Goal: Navigation & Orientation: Find specific page/section

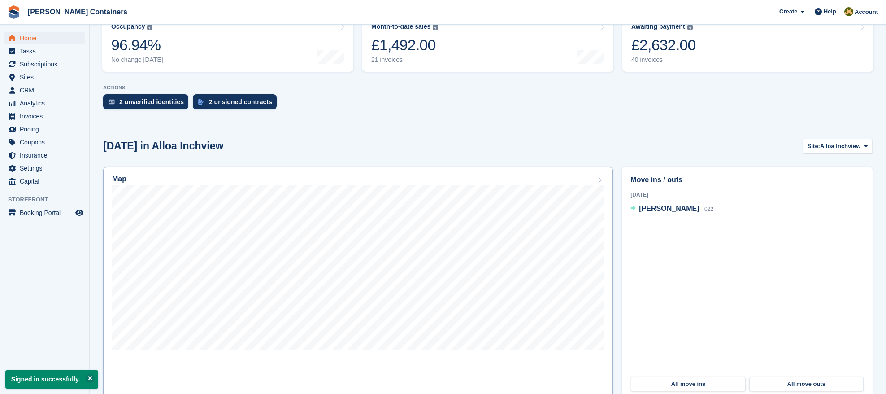
scroll to position [137, 0]
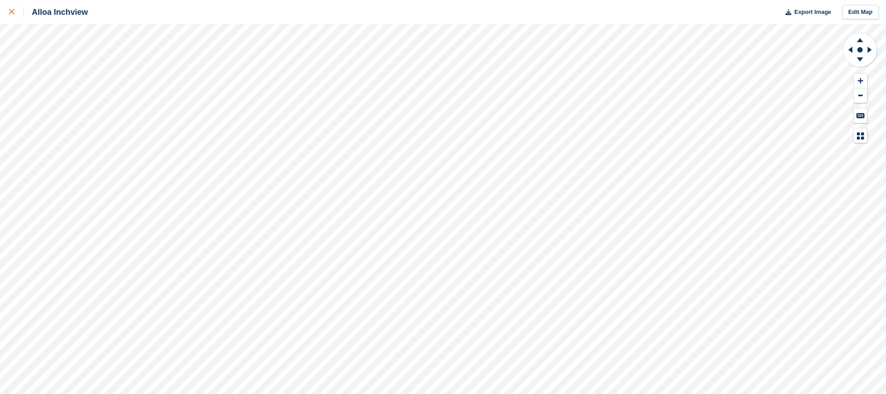
click at [12, 15] on div at bounding box center [16, 12] width 15 height 11
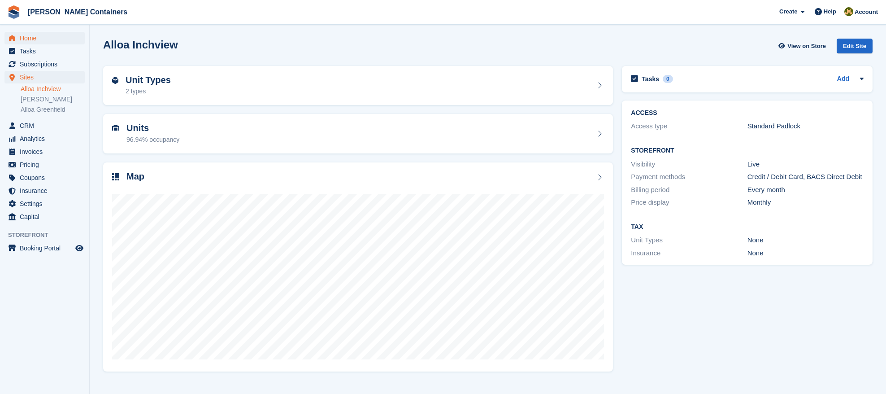
click at [37, 40] on span "Home" at bounding box center [47, 38] width 54 height 13
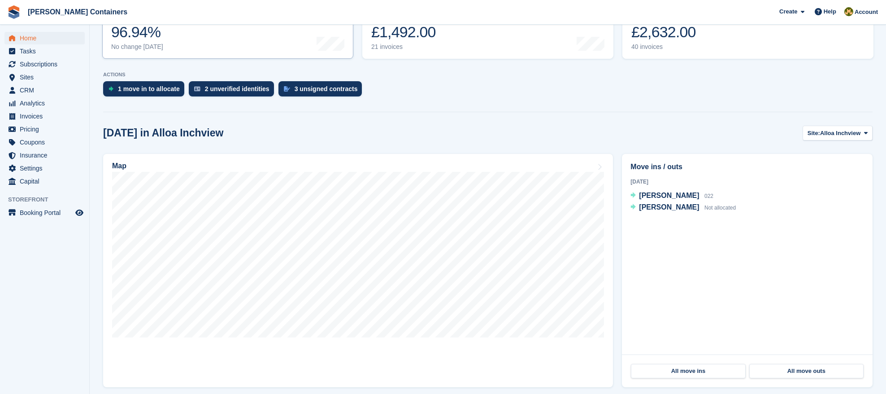
scroll to position [151, 0]
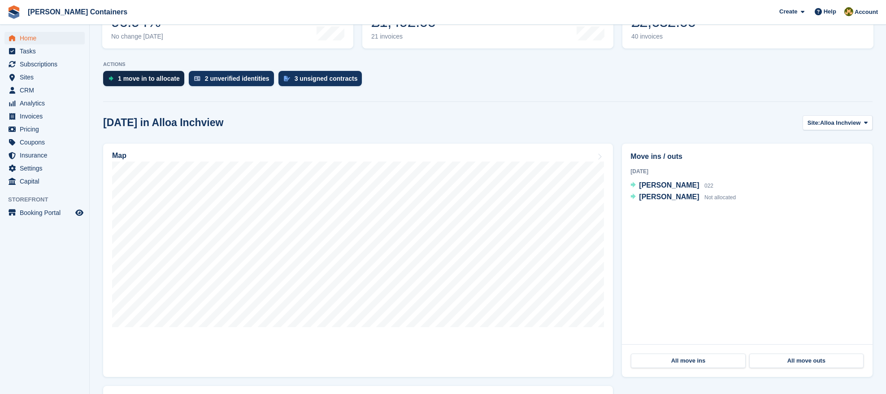
click at [145, 83] on div "1 move in to allocate" at bounding box center [143, 78] width 81 height 15
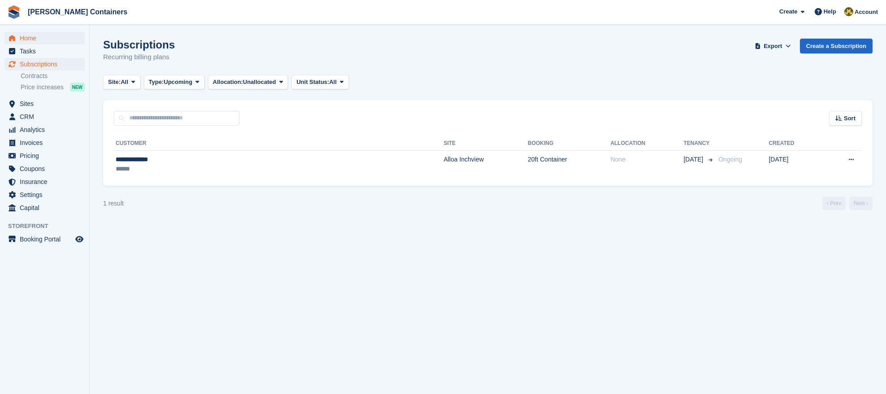
click at [32, 35] on span "Home" at bounding box center [47, 38] width 54 height 13
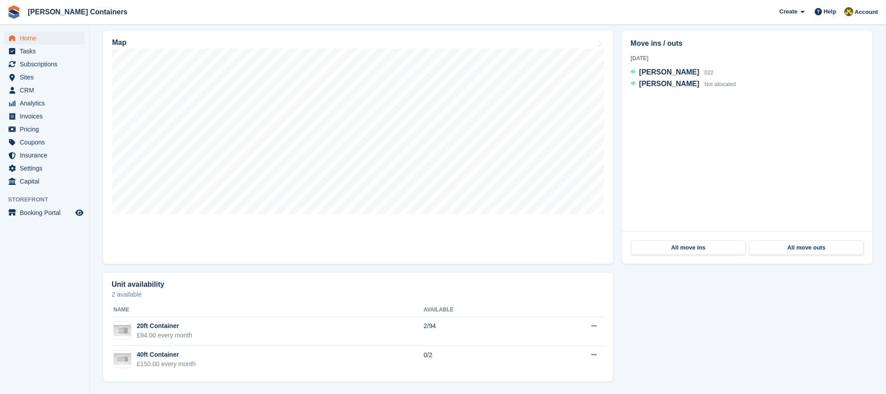
scroll to position [265, 0]
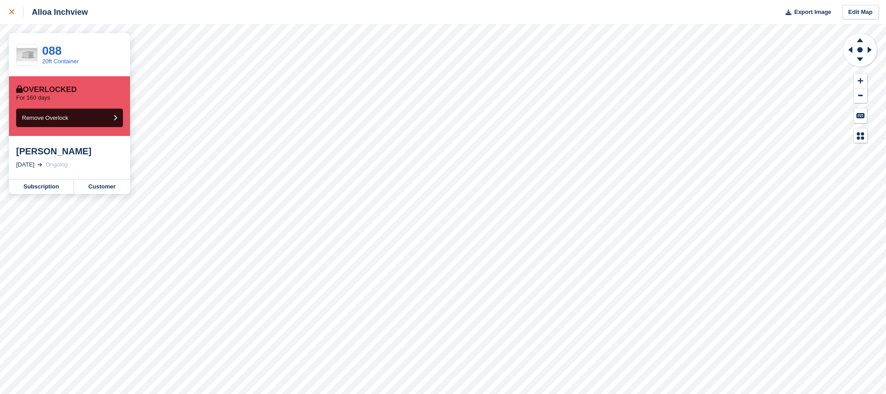
click at [9, 13] on link at bounding box center [12, 12] width 24 height 24
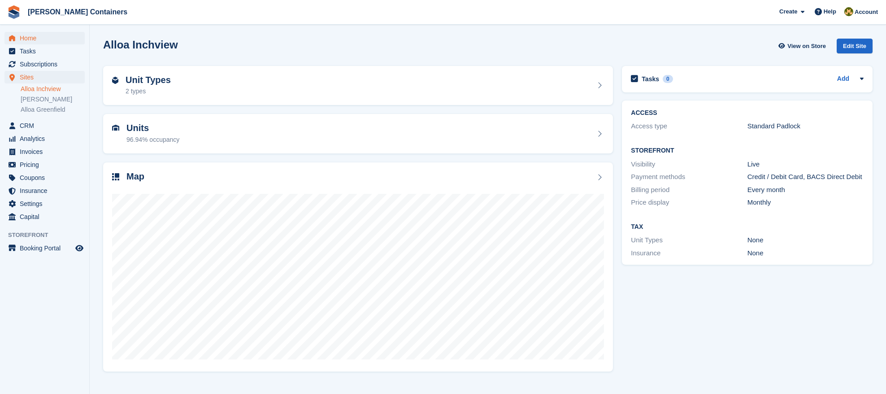
click at [46, 39] on span "Home" at bounding box center [47, 38] width 54 height 13
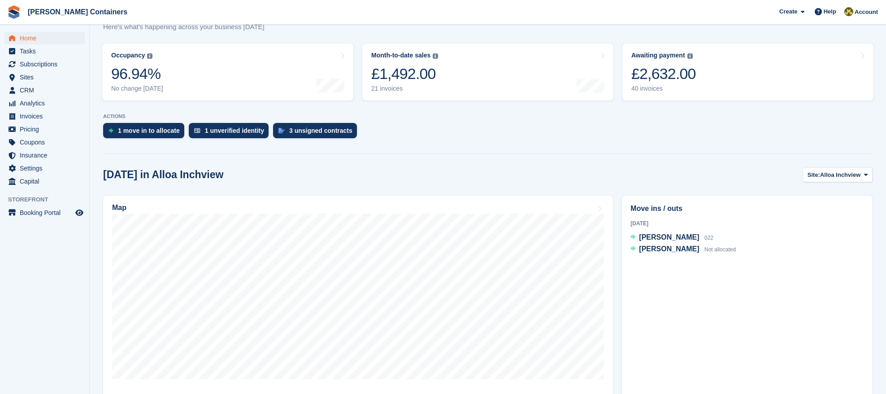
scroll to position [169, 0]
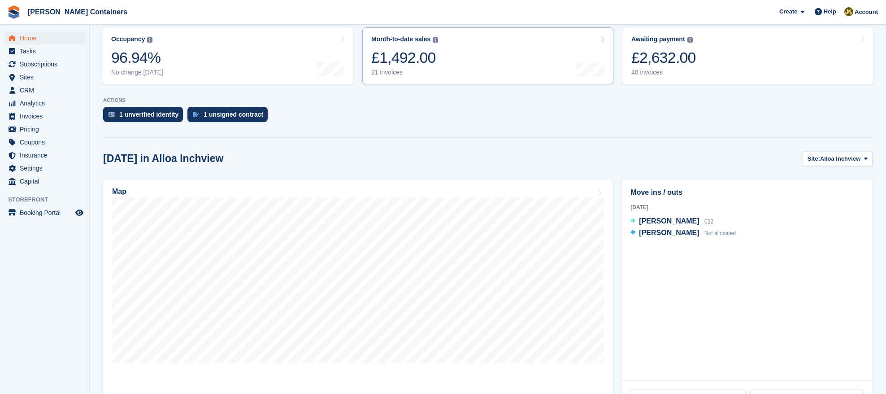
scroll to position [122, 0]
